Goal: Find specific page/section: Find specific page/section

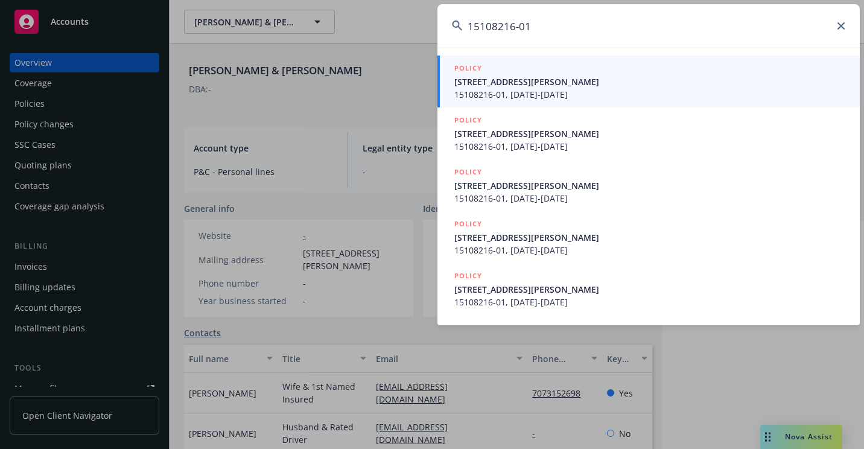
type input "15108216-01"
click at [468, 81] on span "[STREET_ADDRESS][PERSON_NAME]" at bounding box center [649, 81] width 391 height 13
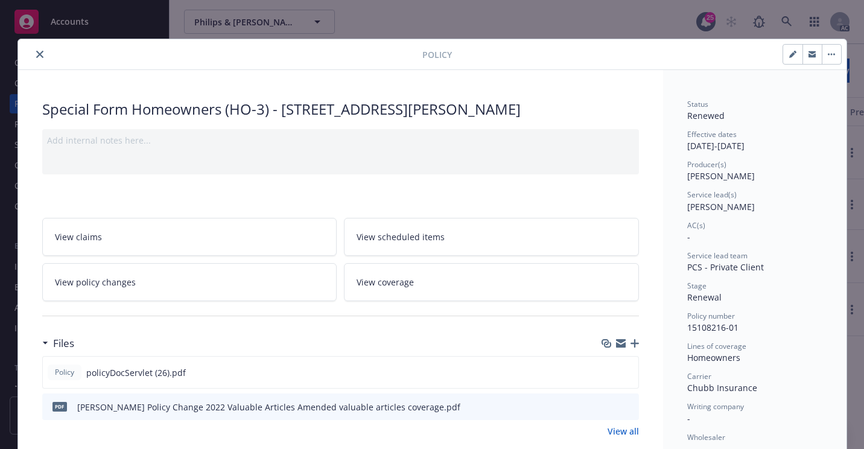
click at [43, 55] on div at bounding box center [223, 54] width 400 height 14
click at [38, 56] on icon "close" at bounding box center [39, 54] width 7 height 7
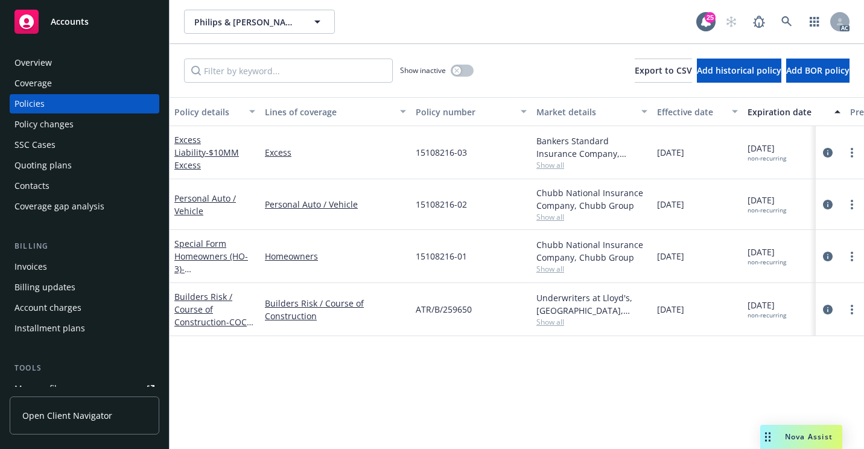
click at [95, 56] on div "Overview" at bounding box center [84, 62] width 140 height 19
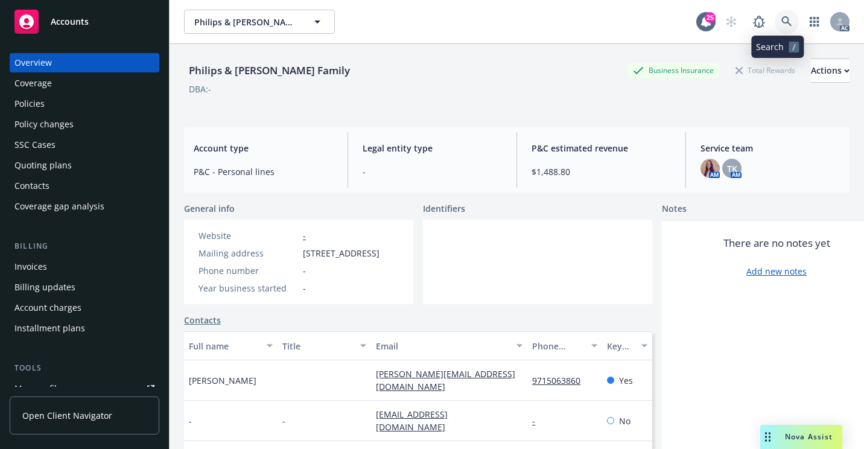
click at [775, 12] on link at bounding box center [787, 22] width 24 height 24
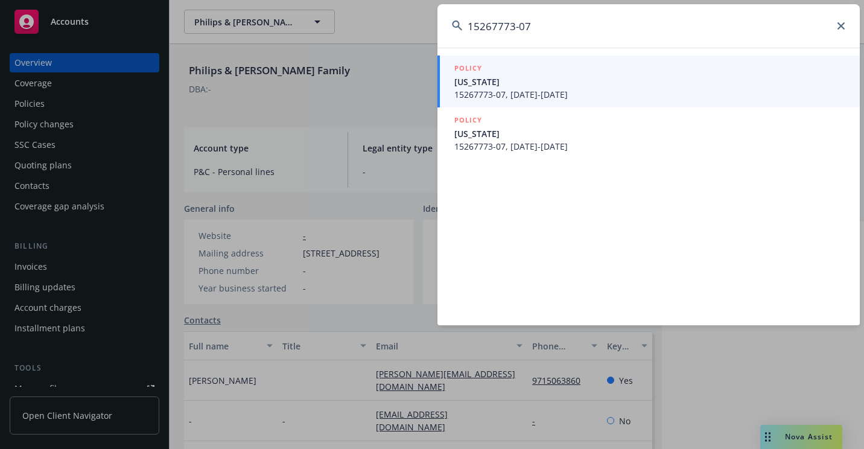
type input "15267773-07"
click at [491, 89] on span "15267773-07, [DATE]-[DATE]" at bounding box center [649, 94] width 391 height 13
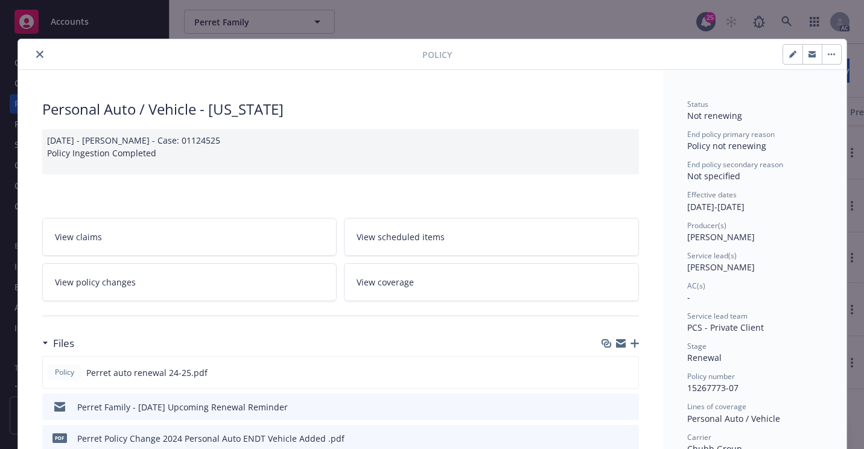
click at [37, 55] on icon "close" at bounding box center [39, 54] width 7 height 7
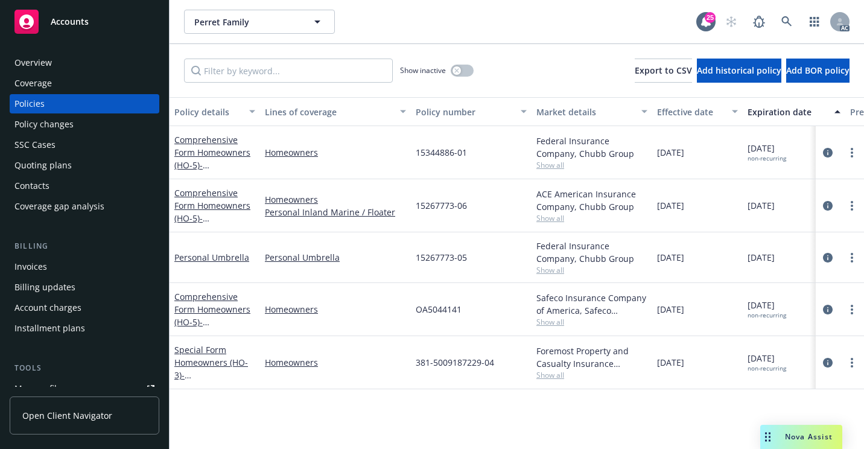
click at [483, 30] on div "Perret Family Perret Family" at bounding box center [440, 22] width 512 height 24
drag, startPoint x: 59, startPoint y: 141, endPoint x: 88, endPoint y: 145, distance: 29.3
click at [59, 141] on div "SSC Cases" at bounding box center [84, 144] width 140 height 19
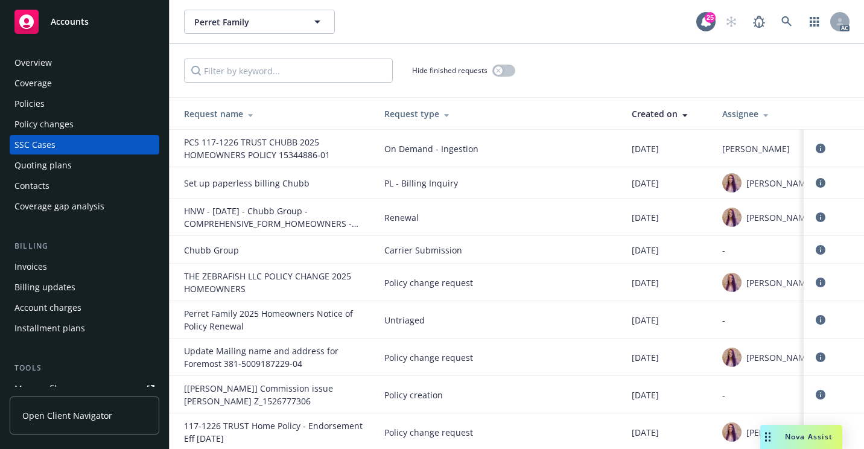
scroll to position [363, 0]
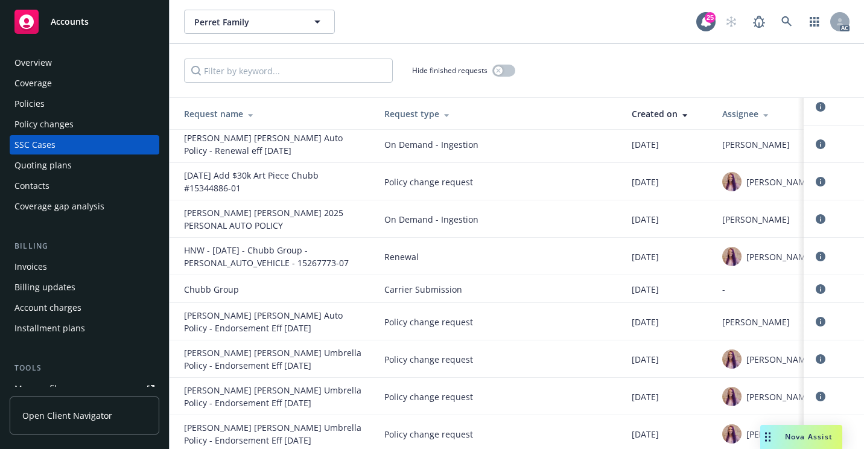
click at [60, 61] on div "Overview" at bounding box center [84, 62] width 140 height 19
